Goal: Task Accomplishment & Management: Use online tool/utility

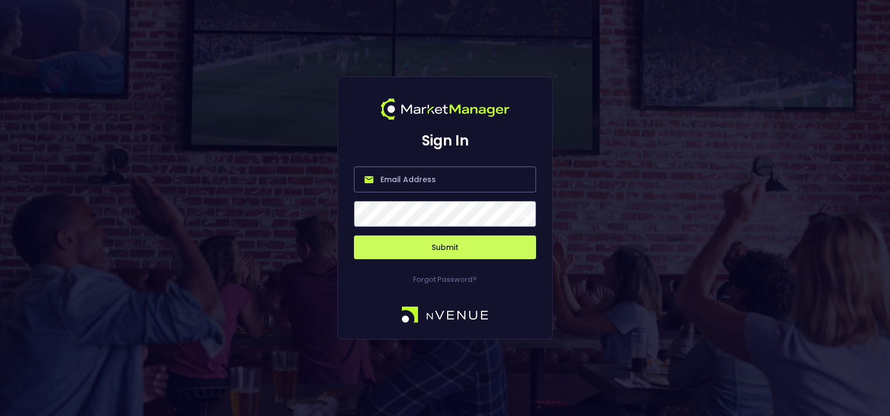
type input "[PERSON_NAME][EMAIL_ADDRESS][DOMAIN_NAME]"
click at [448, 248] on button "Submit" at bounding box center [445, 247] width 182 height 24
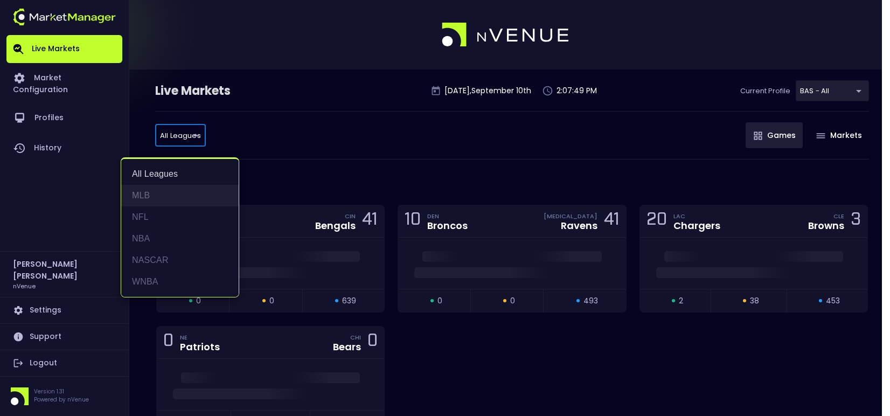
click at [163, 194] on li "MLB" at bounding box center [179, 196] width 117 height 22
type input "MLB"
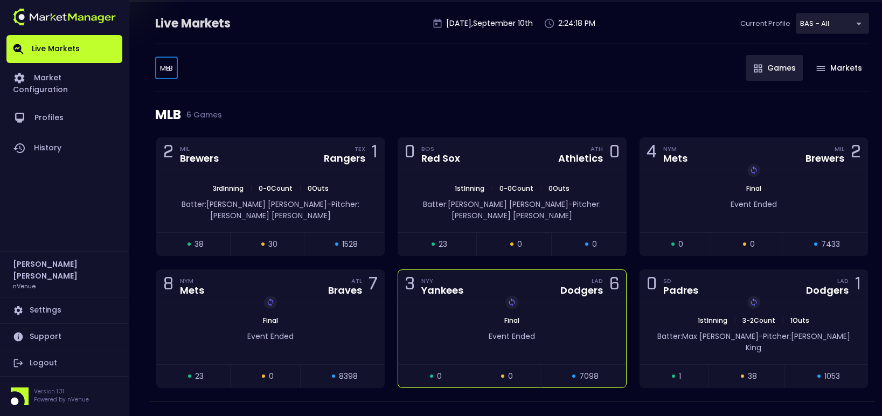
scroll to position [71, 0]
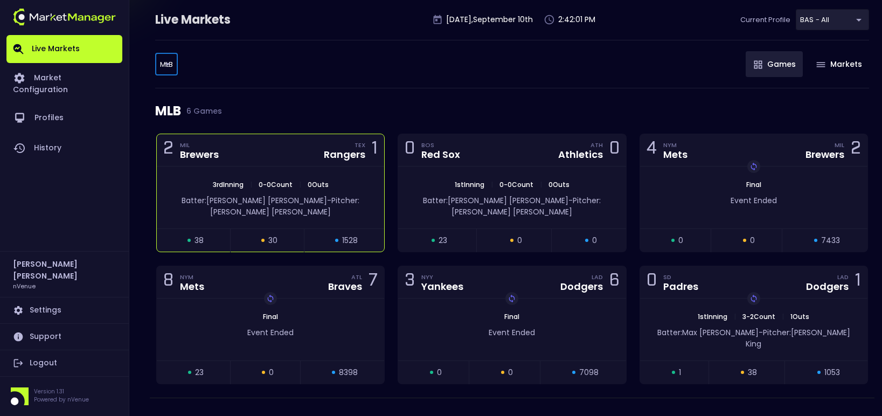
click at [249, 163] on div "2 MIL Brewers TEX Rangers 1" at bounding box center [270, 150] width 227 height 32
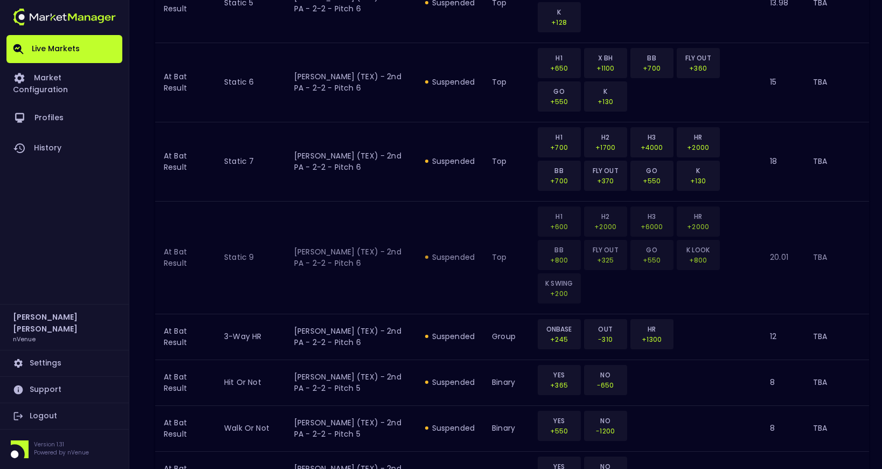
scroll to position [1223, 0]
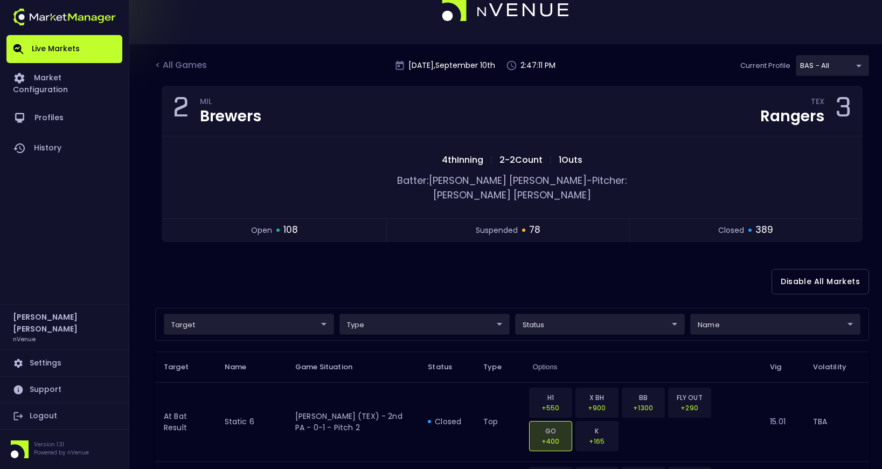
scroll to position [0, 0]
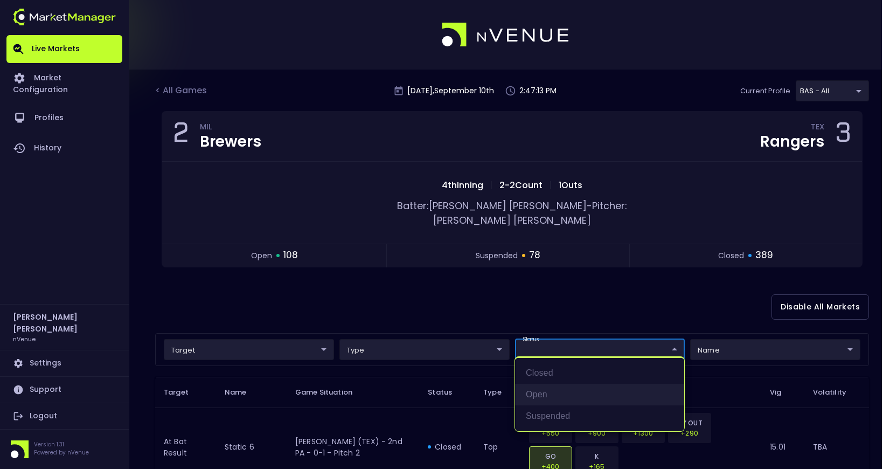
click at [546, 390] on li "open" at bounding box center [599, 395] width 169 height 22
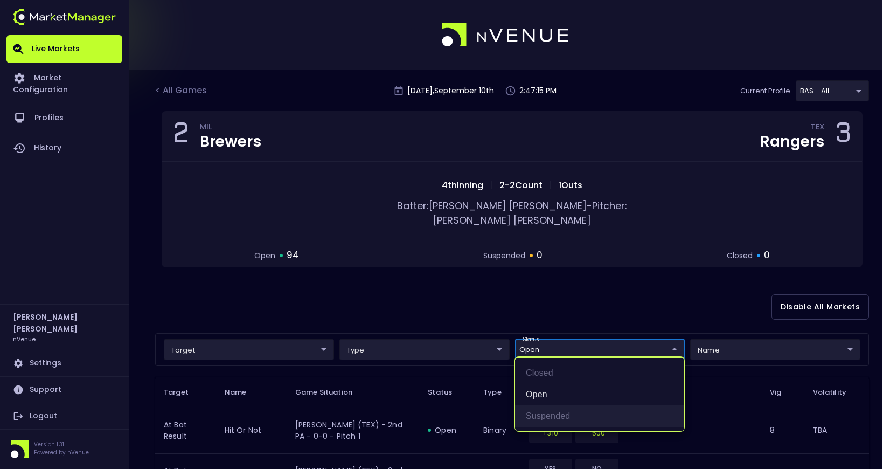
click at [544, 415] on li "suspended" at bounding box center [599, 416] width 169 height 22
type input "open,suspended"
click at [472, 297] on div at bounding box center [445, 234] width 890 height 469
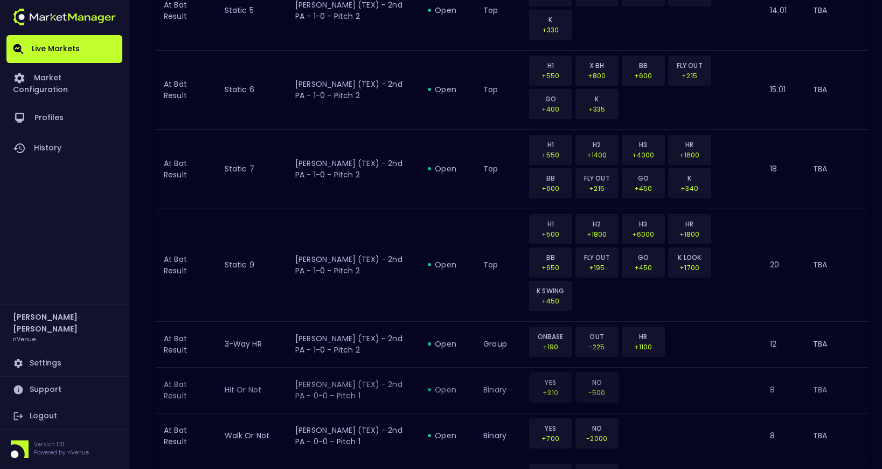
scroll to position [1223, 0]
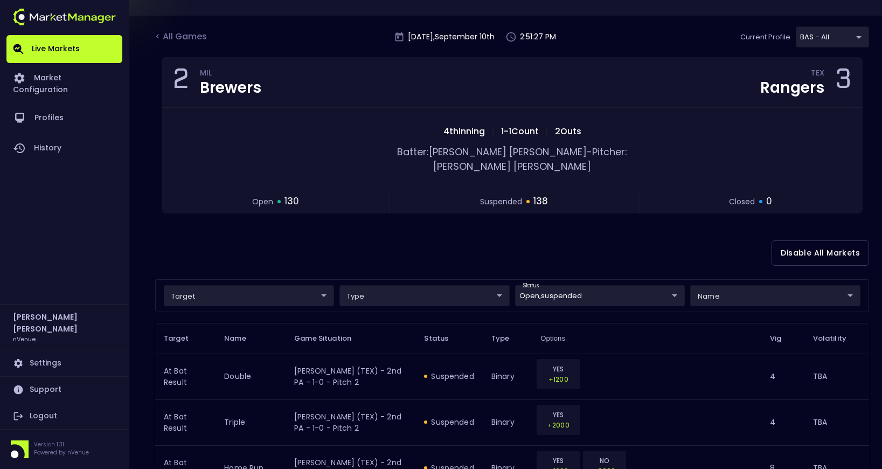
scroll to position [108, 0]
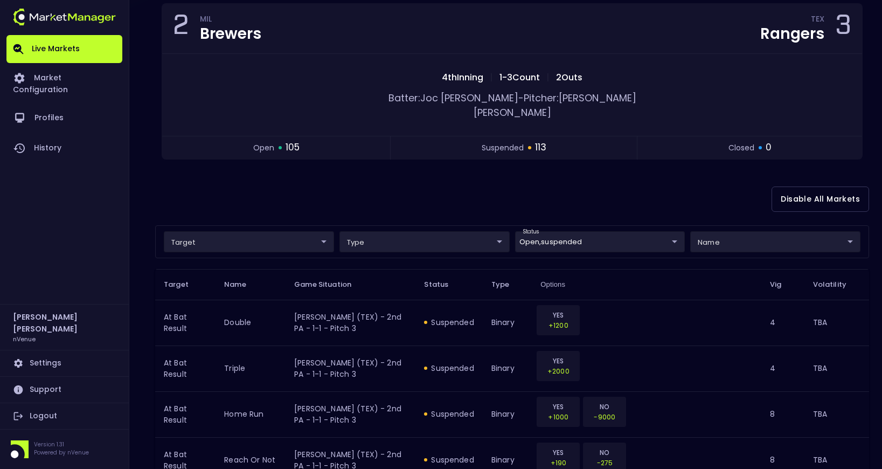
click at [526, 178] on div "Disable All Markets" at bounding box center [512, 199] width 714 height 52
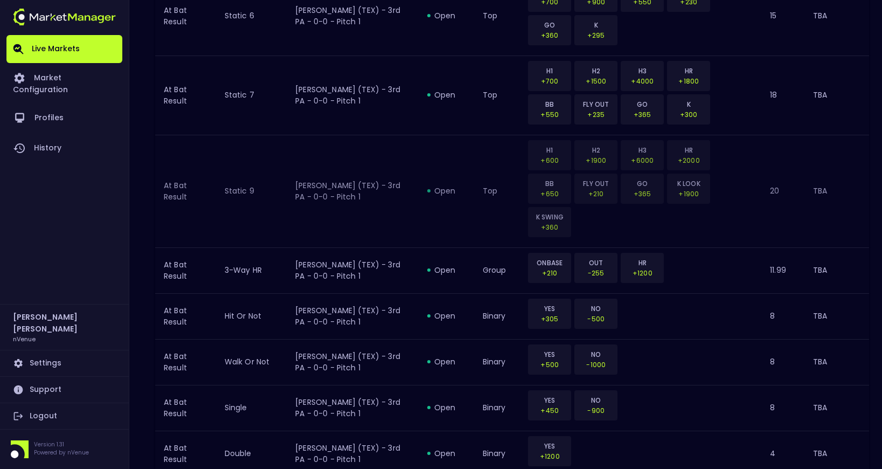
scroll to position [1223, 0]
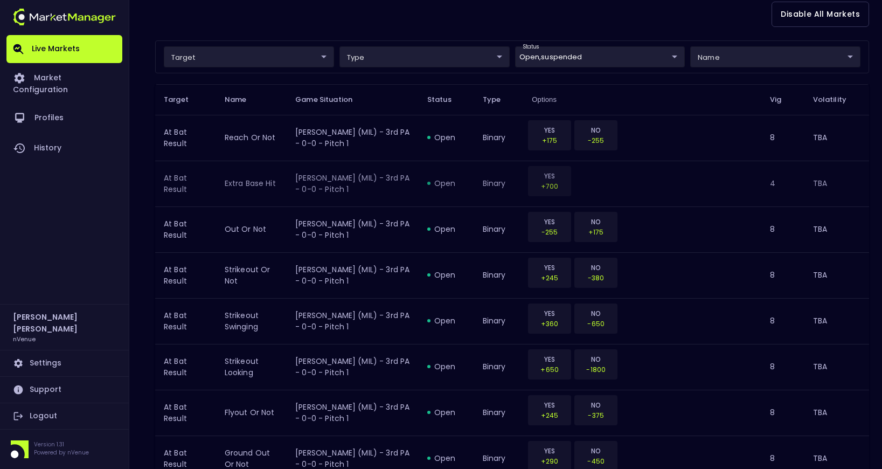
scroll to position [0, 0]
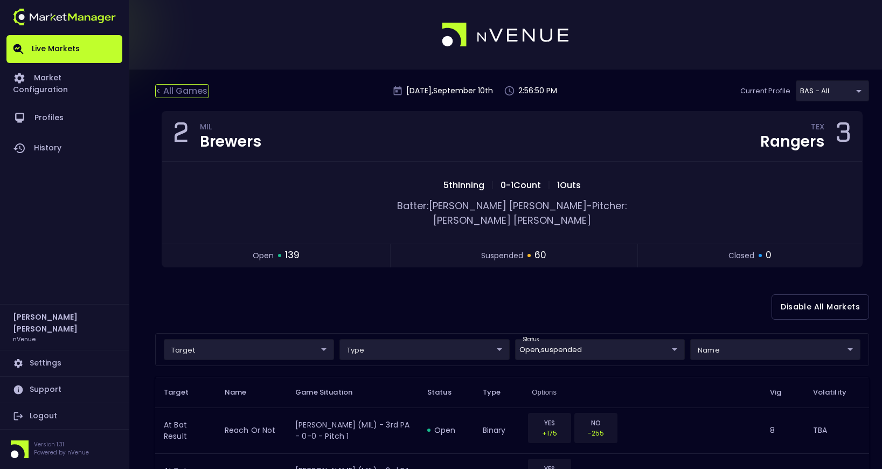
click at [166, 93] on div "< All Games" at bounding box center [182, 91] width 54 height 14
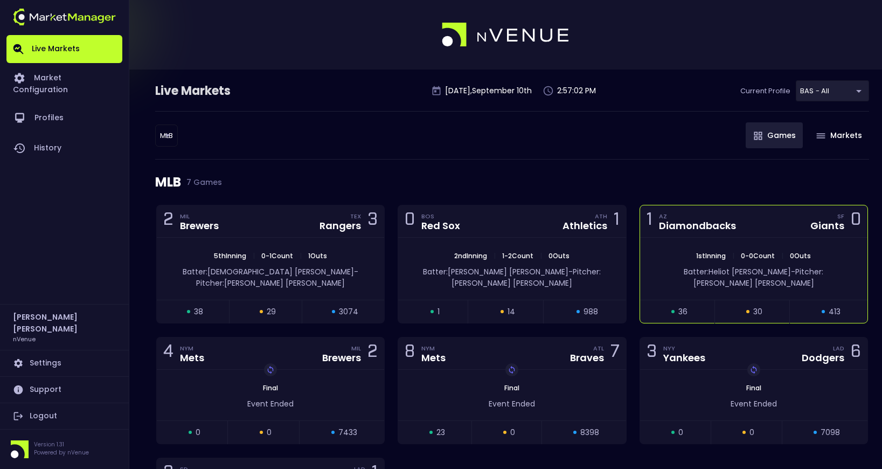
click at [767, 227] on div "1 AZ Diamondbacks SF Giants 0" at bounding box center [753, 221] width 227 height 32
